Goal: Navigation & Orientation: Find specific page/section

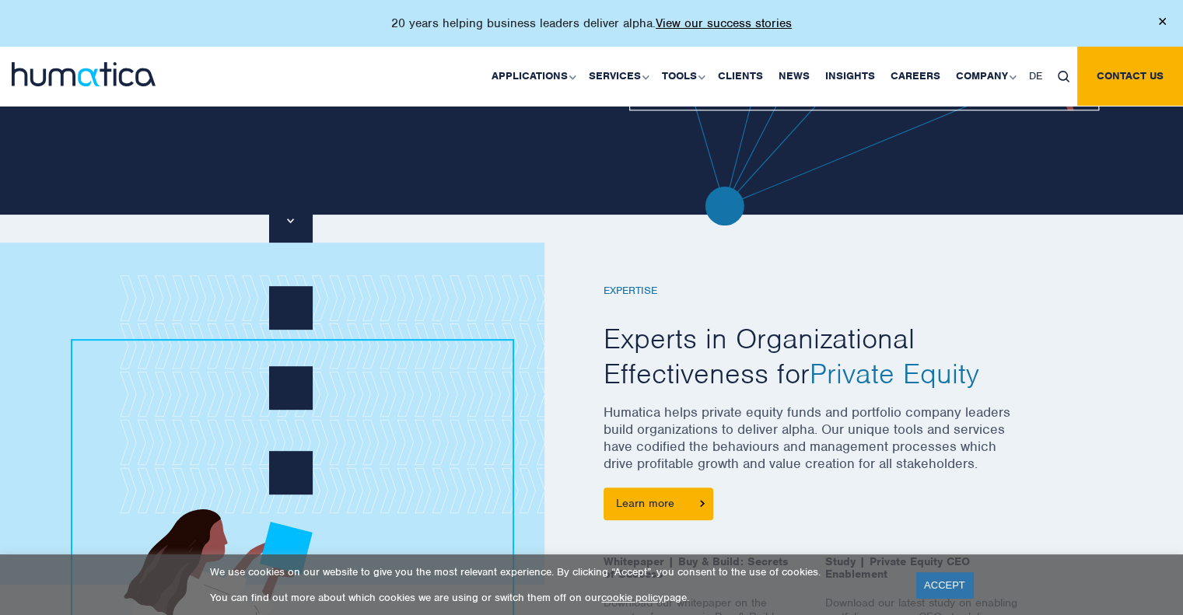
scroll to position [465, 0]
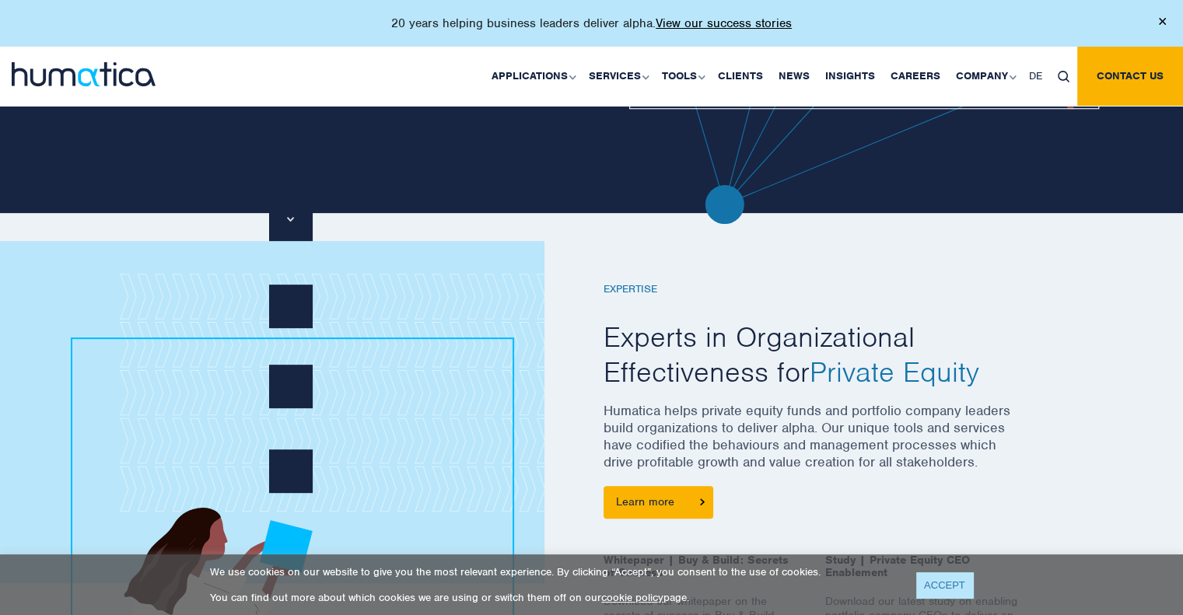
click at [942, 585] on link "ACCEPT" at bounding box center [944, 585] width 57 height 26
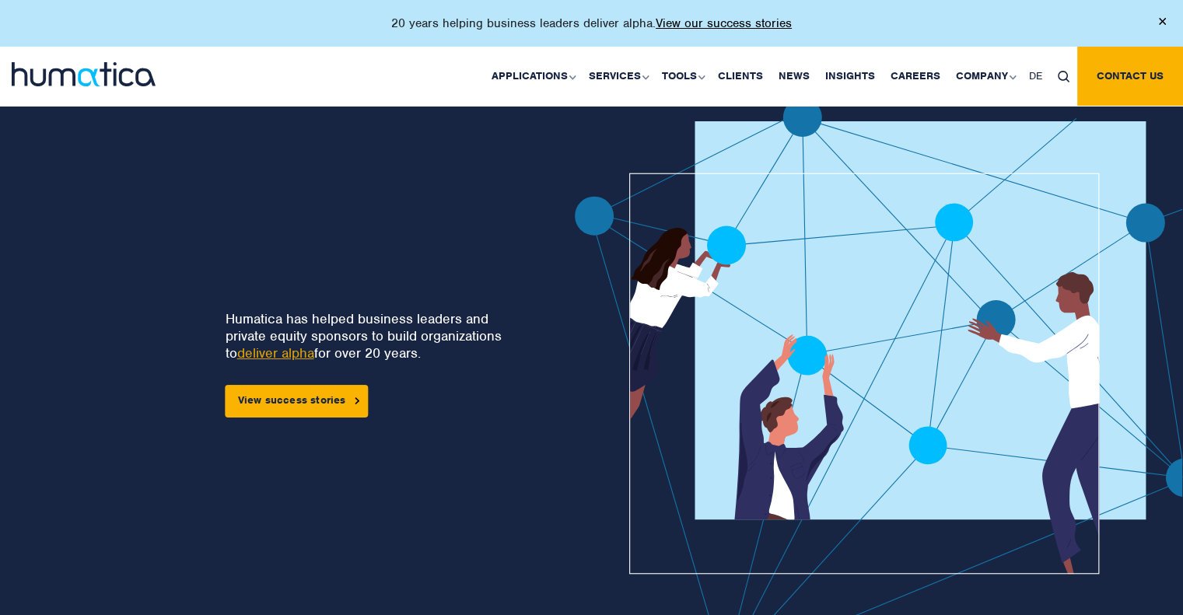
scroll to position [0, 0]
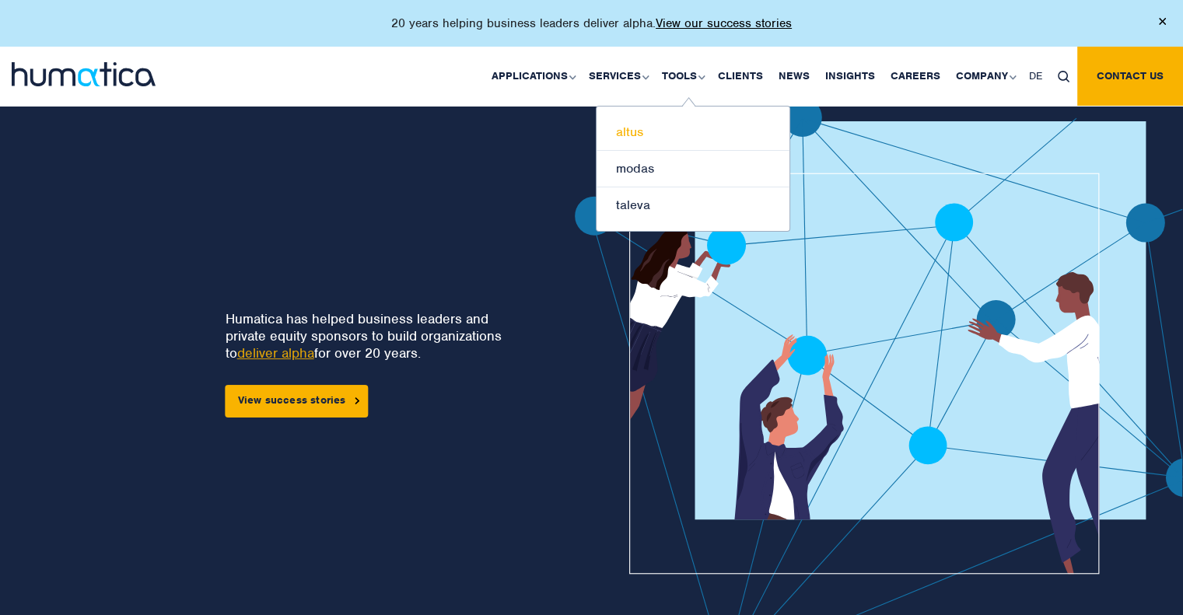
click at [631, 141] on link "altus" at bounding box center [692, 132] width 193 height 37
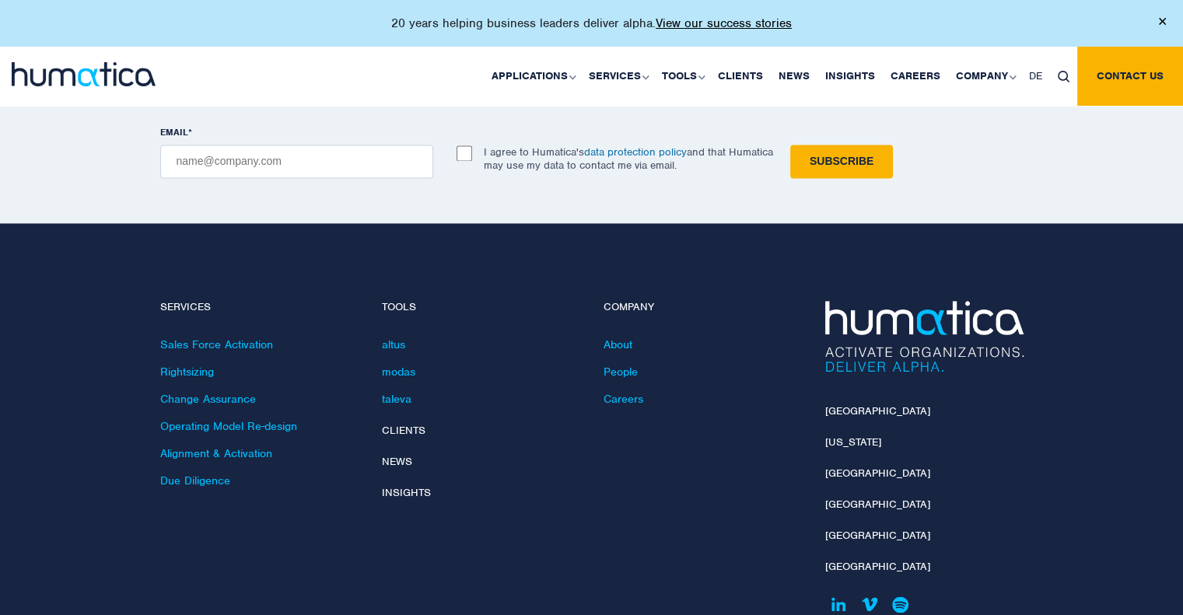
scroll to position [2441, 0]
